Goal: Transaction & Acquisition: Purchase product/service

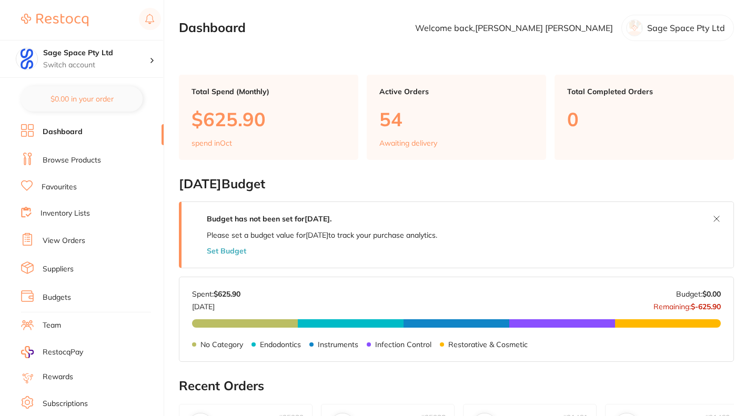
click at [84, 160] on link "Browse Products" at bounding box center [72, 160] width 58 height 11
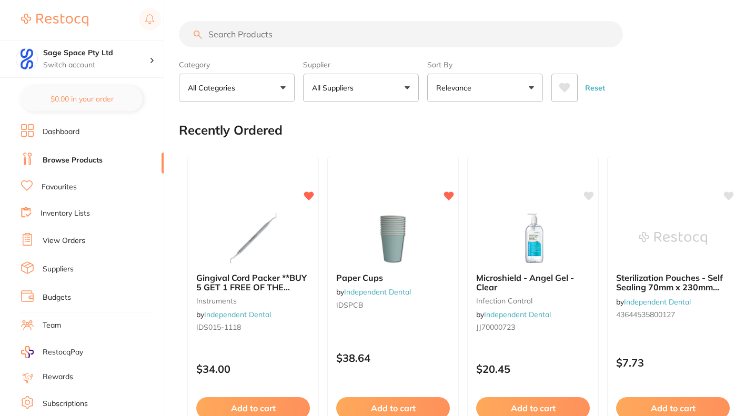
click at [219, 36] on input "search" at bounding box center [401, 34] width 444 height 26
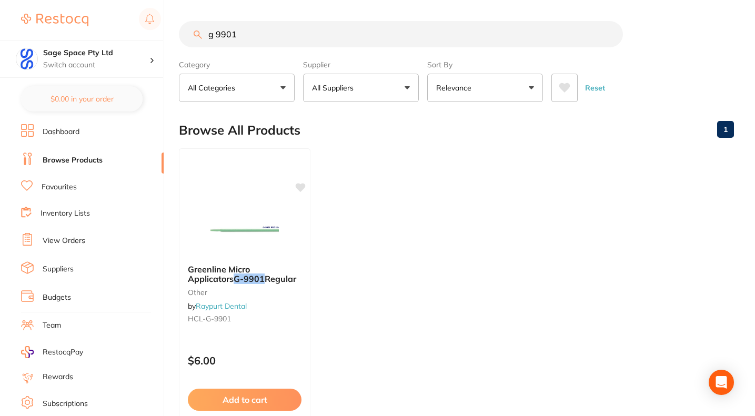
type input "g 9901"
click at [243, 399] on button "Add to cart" at bounding box center [245, 400] width 114 height 22
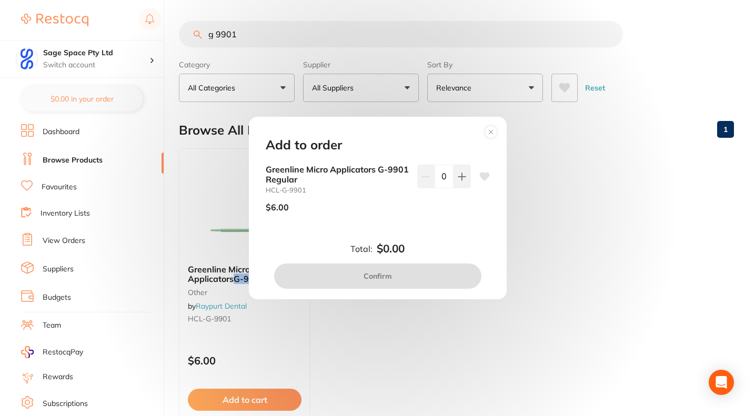
click at [459, 176] on icon at bounding box center [461, 176] width 7 height 7
type input "1"
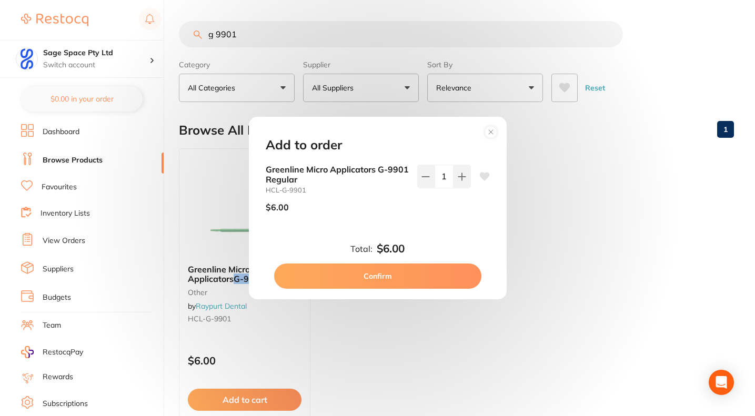
click at [387, 273] on button "Confirm" at bounding box center [377, 276] width 207 height 25
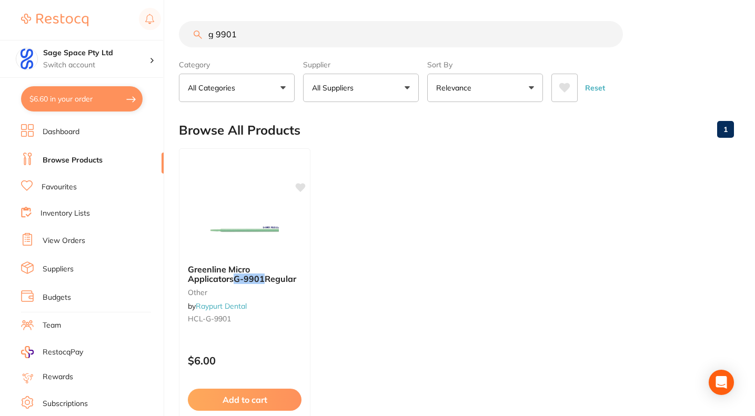
checkbox input "false"
click at [242, 33] on input "g 9901" at bounding box center [401, 34] width 444 height 26
type input "g"
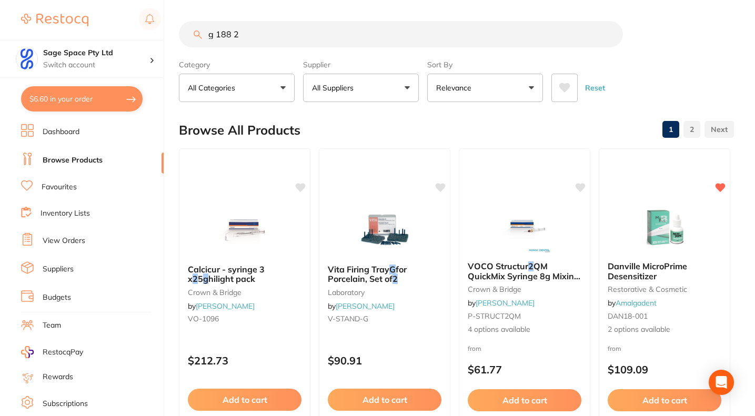
click at [216, 35] on input "g 188 2" at bounding box center [401, 34] width 444 height 26
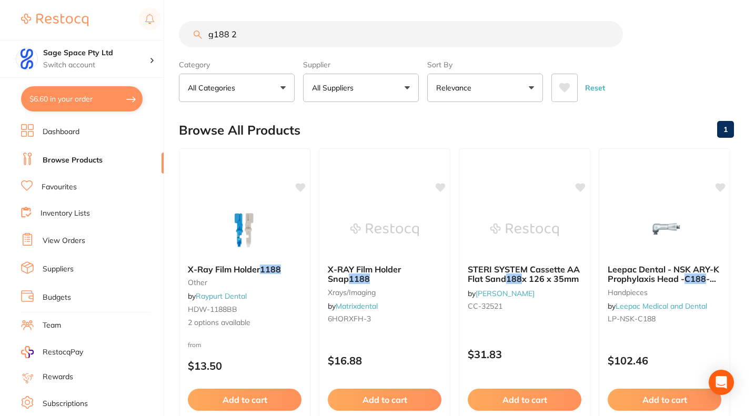
click at [244, 33] on input "g188 2" at bounding box center [401, 34] width 444 height 26
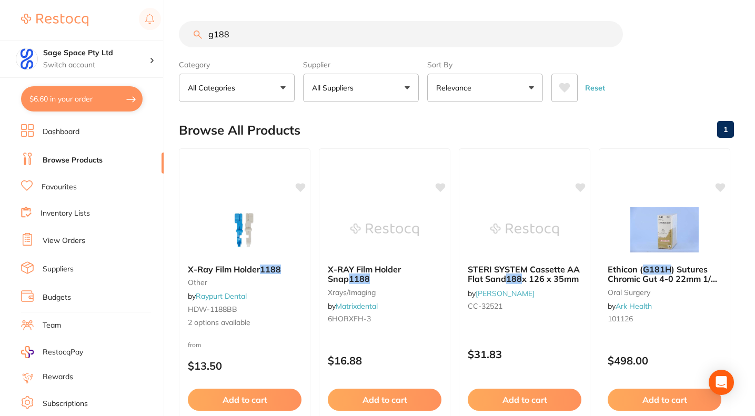
click at [240, 38] on input "g188" at bounding box center [401, 34] width 444 height 26
click at [81, 155] on link "Browse Products" at bounding box center [73, 160] width 60 height 11
click at [78, 161] on link "Browse Products" at bounding box center [73, 160] width 60 height 11
click at [237, 34] on input "g188" at bounding box center [401, 34] width 444 height 26
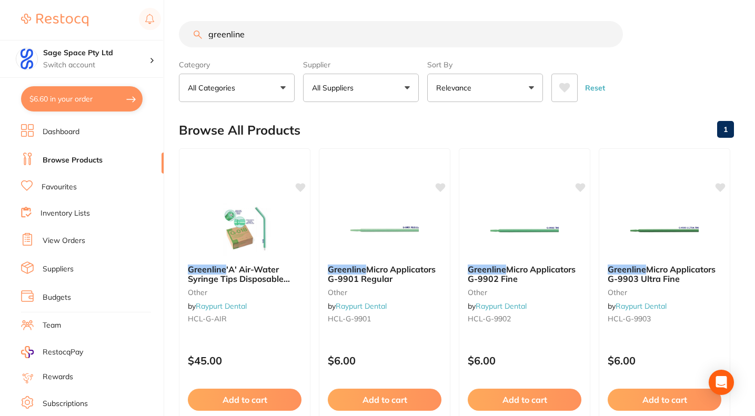
type input "greenline"
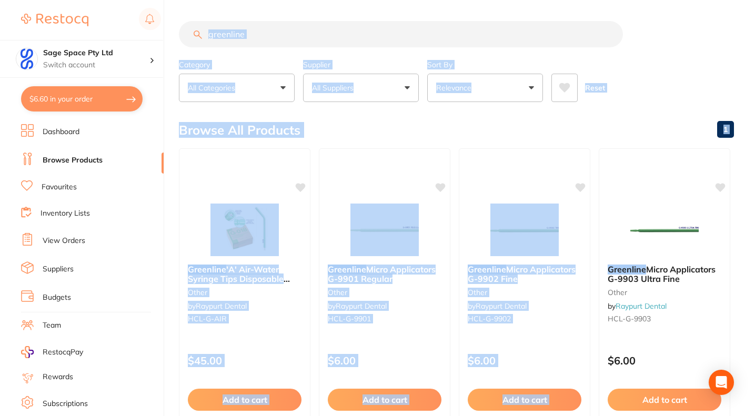
drag, startPoint x: 752, startPoint y: 159, endPoint x: 757, endPoint y: 189, distance: 31.0
click at [754, 189] on html "$6.60 Sage Space Pty Ltd Switch account Sage Space Pty Ltd $6.60 in your order …" at bounding box center [377, 208] width 755 height 416
click at [684, 123] on div "Browse All Products 1" at bounding box center [456, 130] width 555 height 35
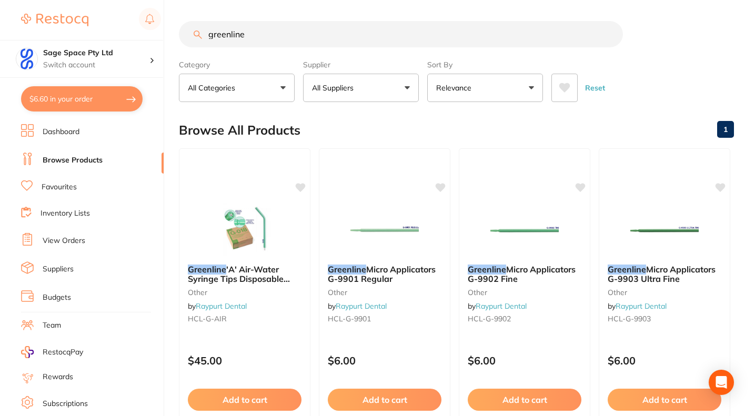
click at [69, 238] on link "View Orders" at bounding box center [64, 241] width 43 height 11
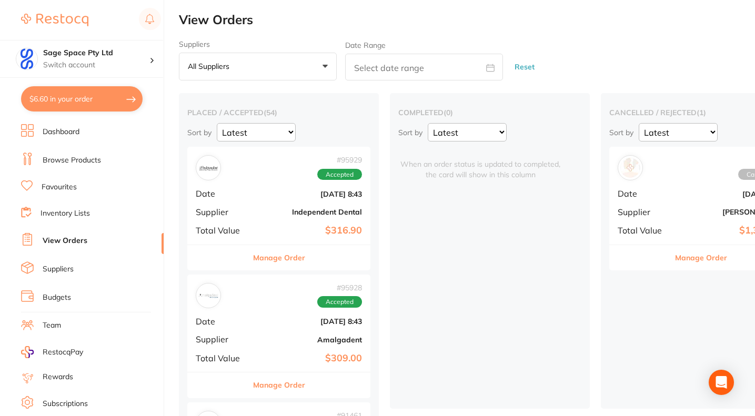
click at [267, 217] on div "# 95929 Accepted Date [DATE] 8:43 Supplier Independent Dental Total Value $316.…" at bounding box center [278, 195] width 183 height 97
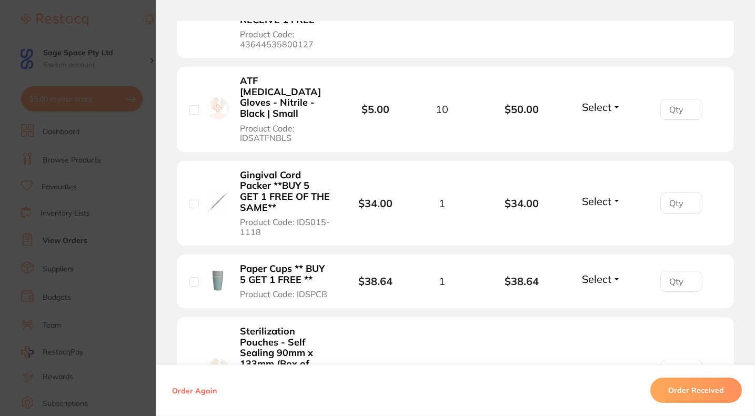
scroll to position [364, 0]
click at [129, 92] on section "Order ID: Restocq- 95929 Order Information Accepted Order Order Date [DATE] 8:4…" at bounding box center [377, 208] width 755 height 416
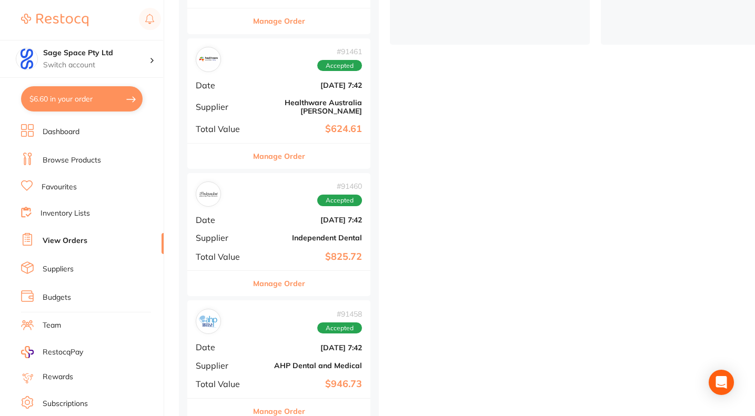
click at [87, 157] on link "Browse Products" at bounding box center [72, 160] width 58 height 11
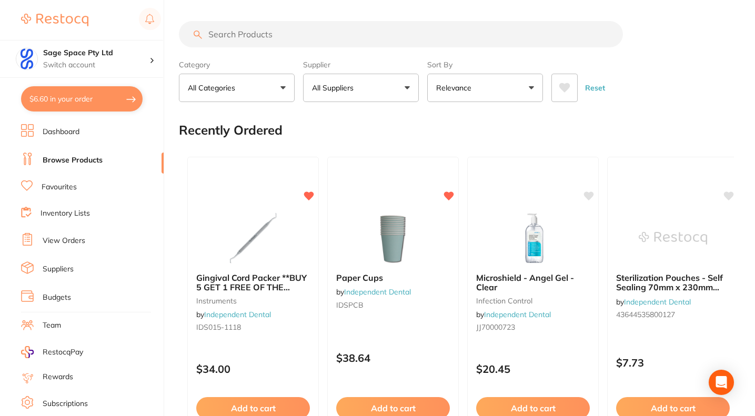
click at [220, 32] on input "search" at bounding box center [401, 34] width 444 height 26
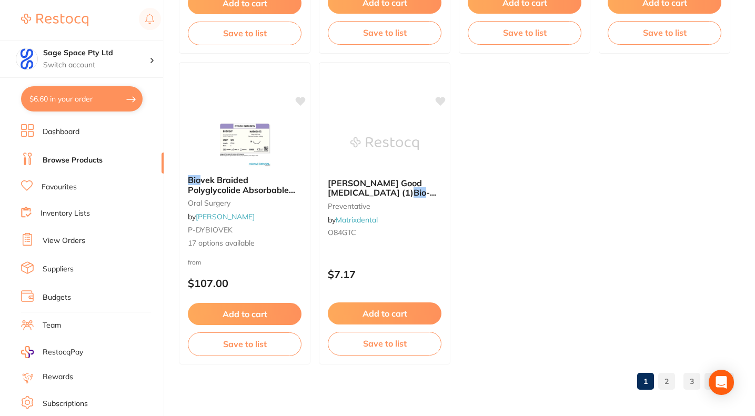
scroll to position [4132, 0]
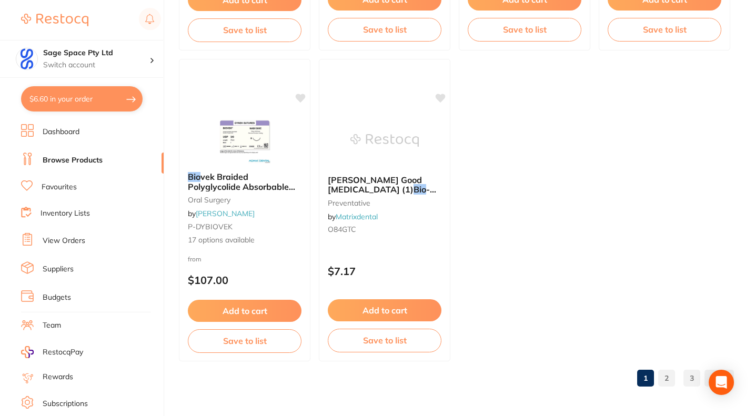
type input "bio"
click at [666, 381] on link "2" at bounding box center [666, 378] width 17 height 21
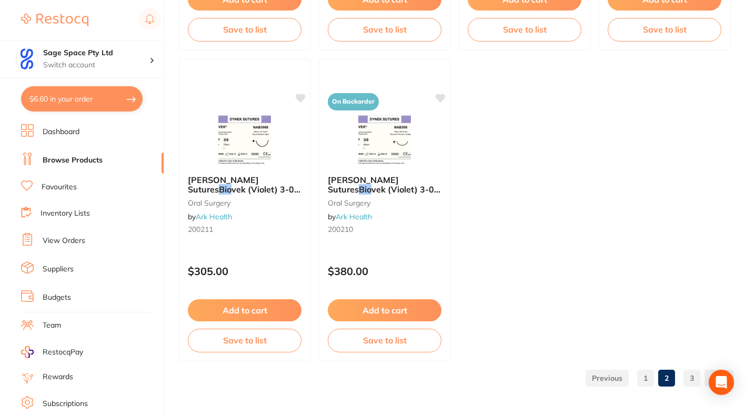
click at [691, 379] on link "3" at bounding box center [691, 378] width 17 height 21
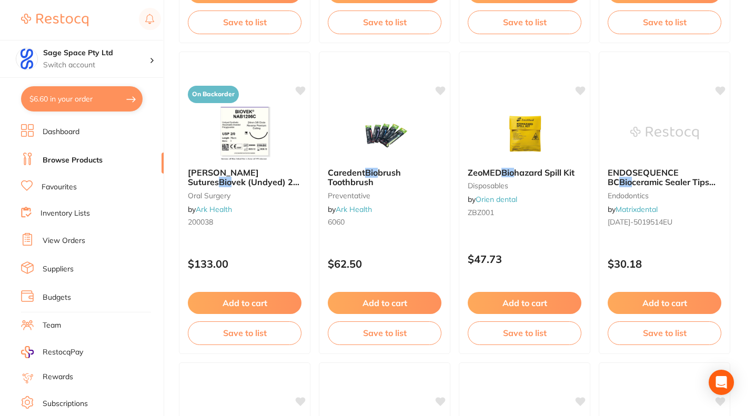
scroll to position [2278, 0]
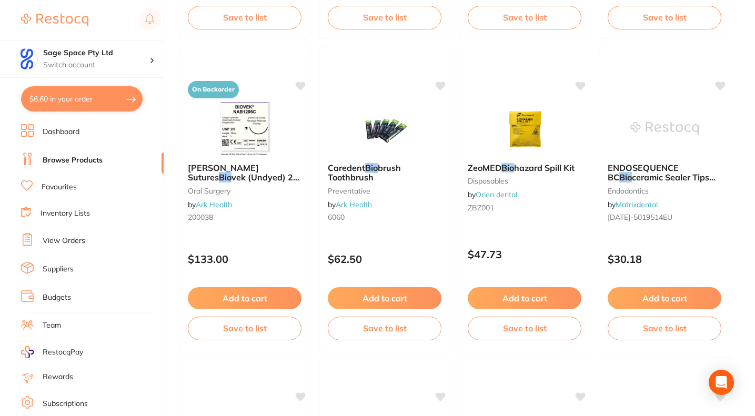
click at [385, 306] on button "Add to cart" at bounding box center [385, 298] width 114 height 22
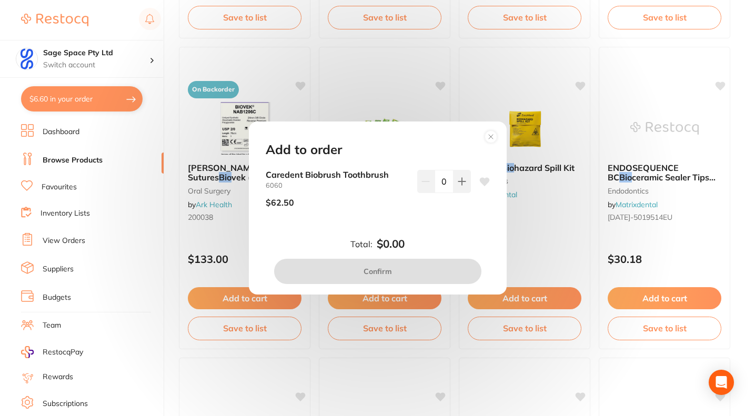
click at [459, 180] on icon at bounding box center [461, 181] width 7 height 7
type input "1"
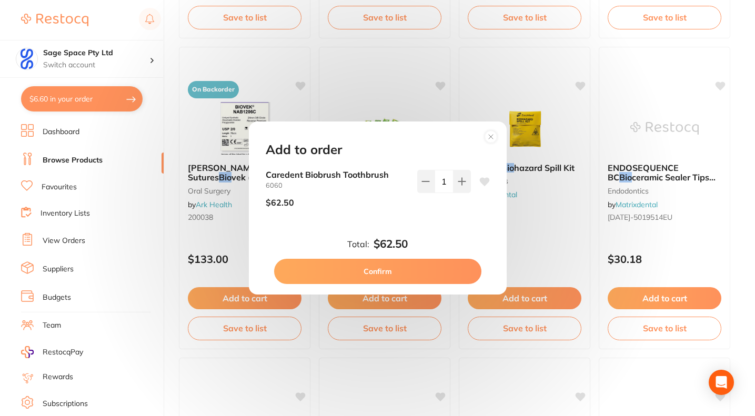
click at [427, 279] on button "Confirm" at bounding box center [377, 271] width 207 height 25
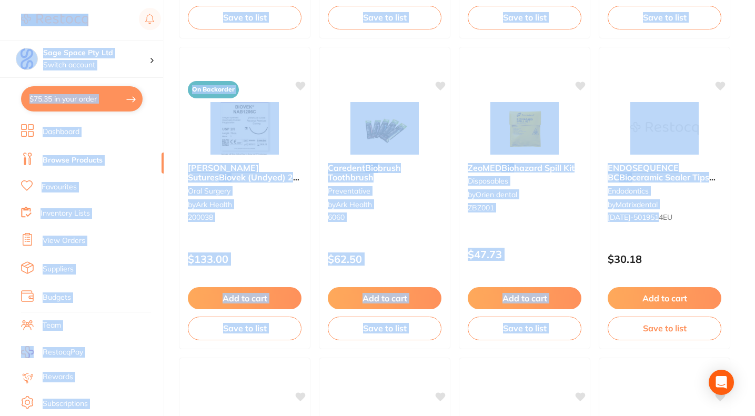
drag, startPoint x: 754, startPoint y: 235, endPoint x: 757, endPoint y: 255, distance: 19.7
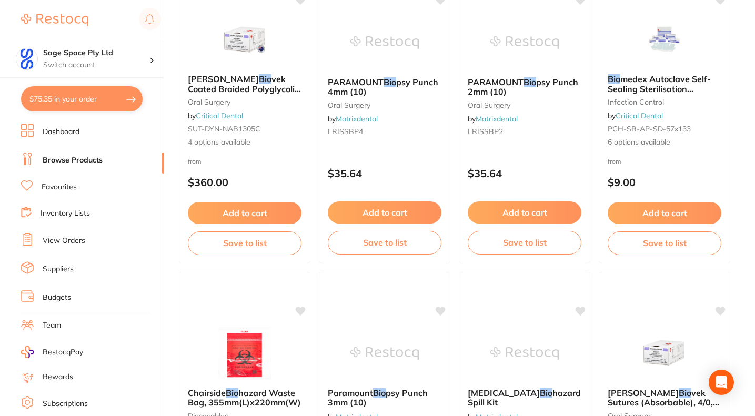
scroll to position [2683, 0]
